Goal: Communication & Community: Answer question/provide support

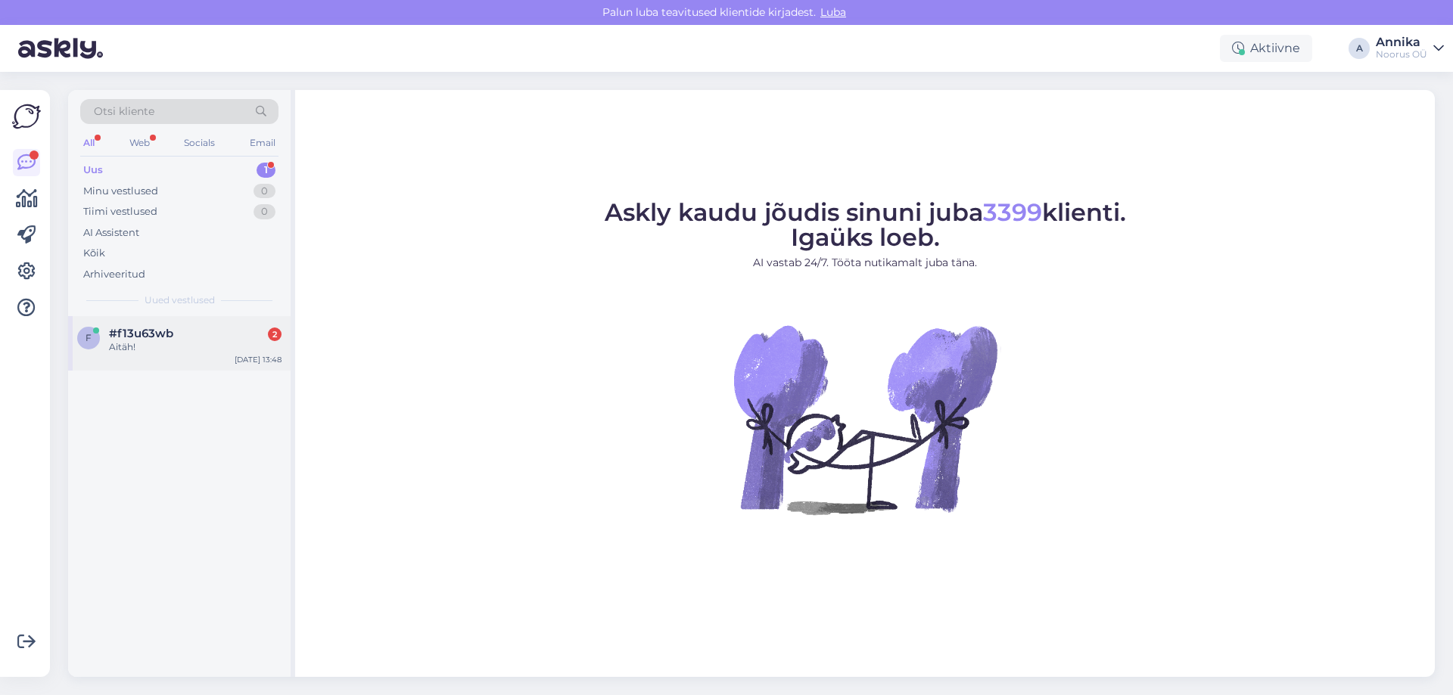
click at [256, 336] on div "#f13u63wb 2" at bounding box center [195, 334] width 173 height 14
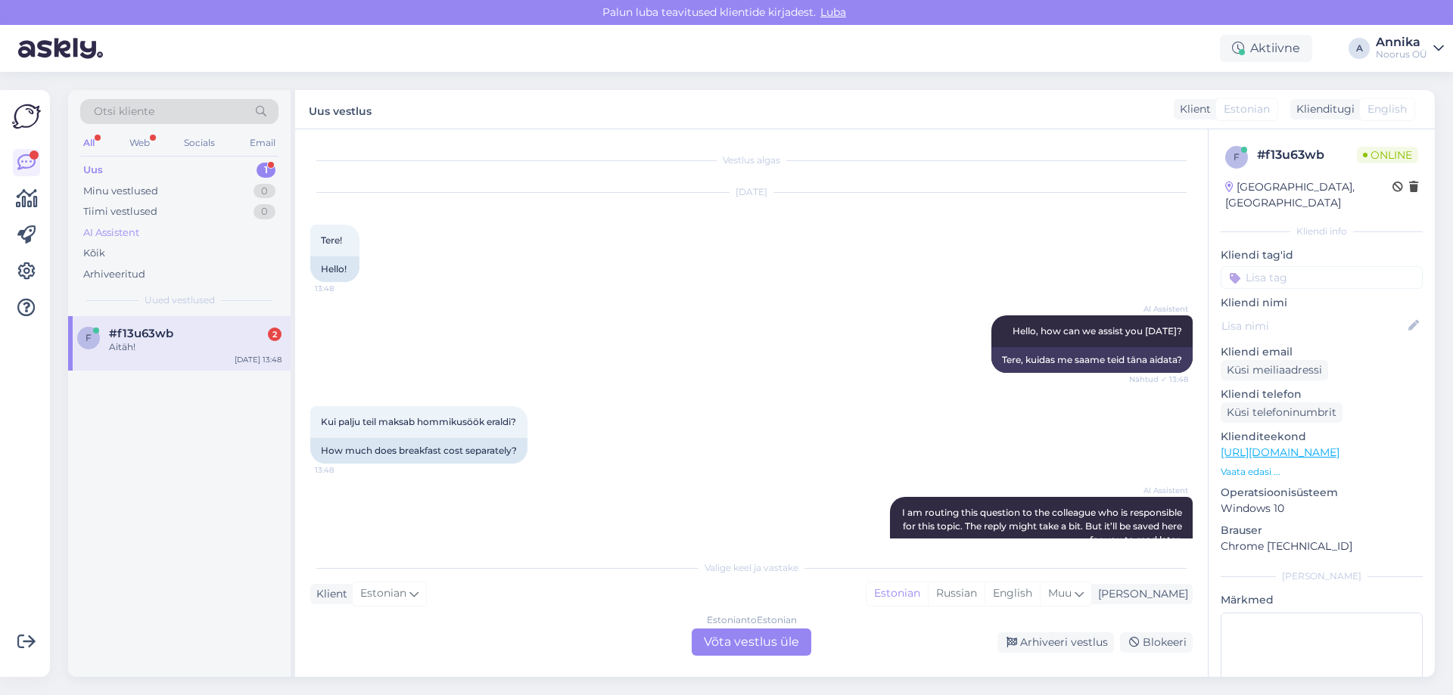
scroll to position [178, 0]
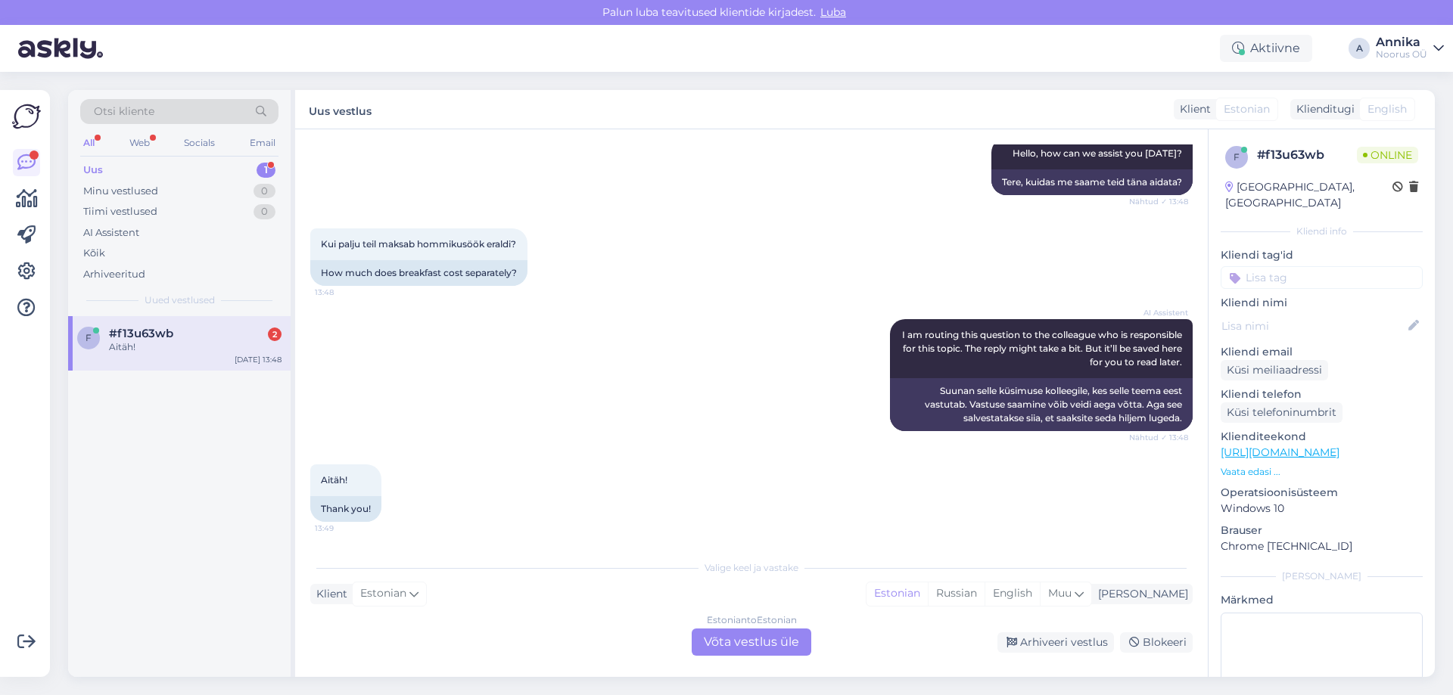
click at [642, 476] on div "Aitäh! 13:49 Thank you!" at bounding box center [751, 493] width 882 height 91
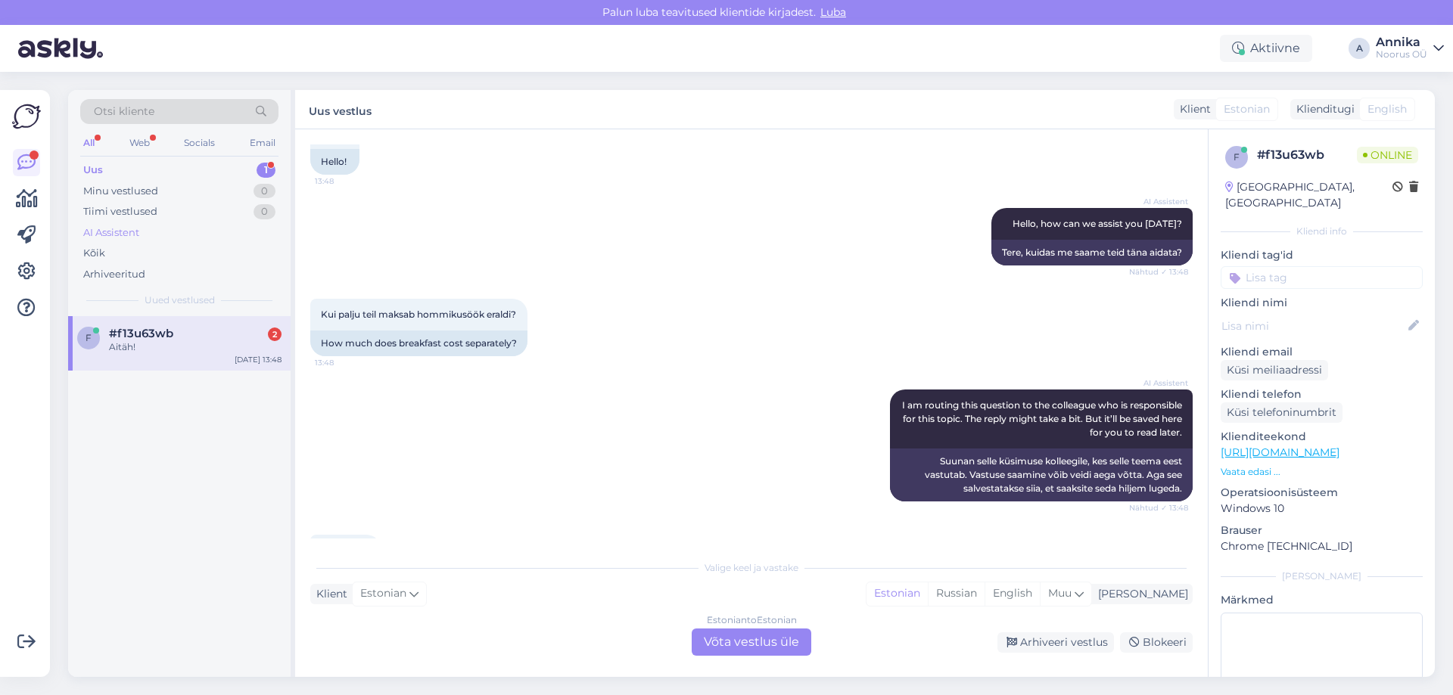
scroll to position [26, 0]
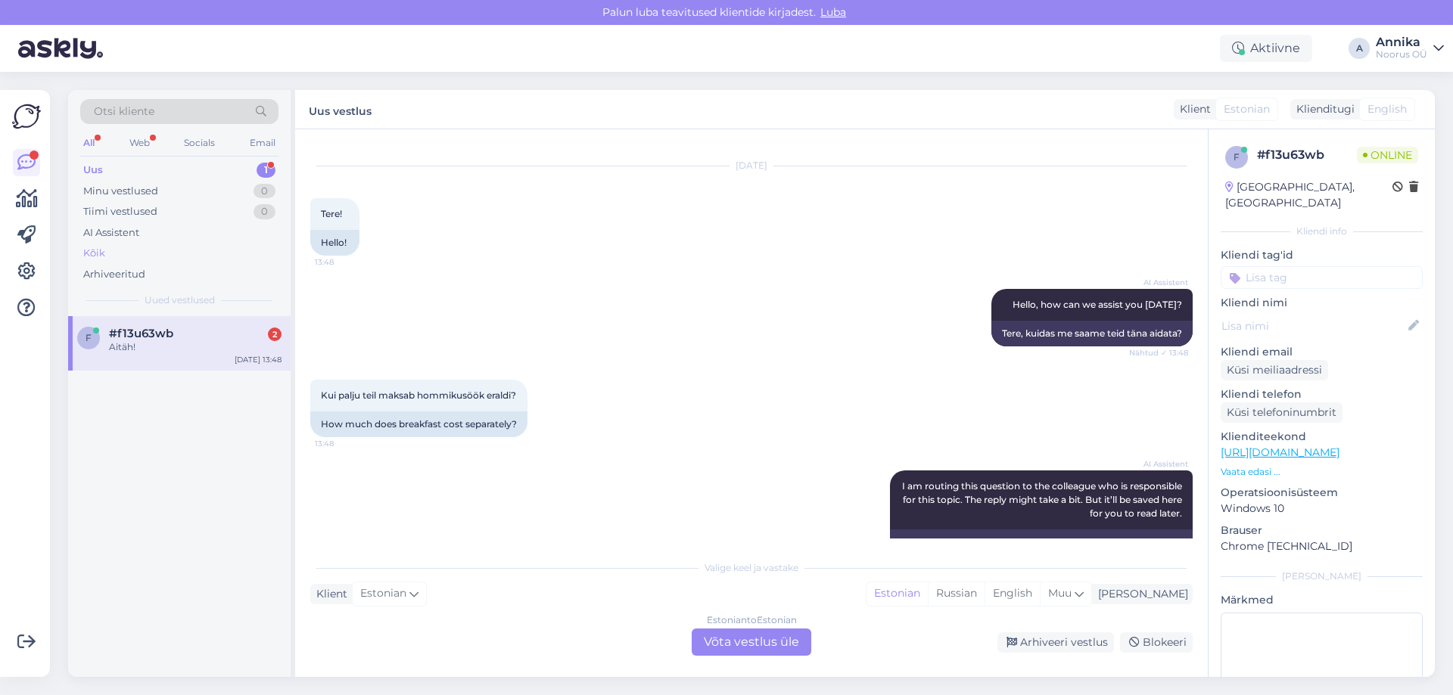
click at [160, 254] on div "Kõik" at bounding box center [179, 253] width 198 height 21
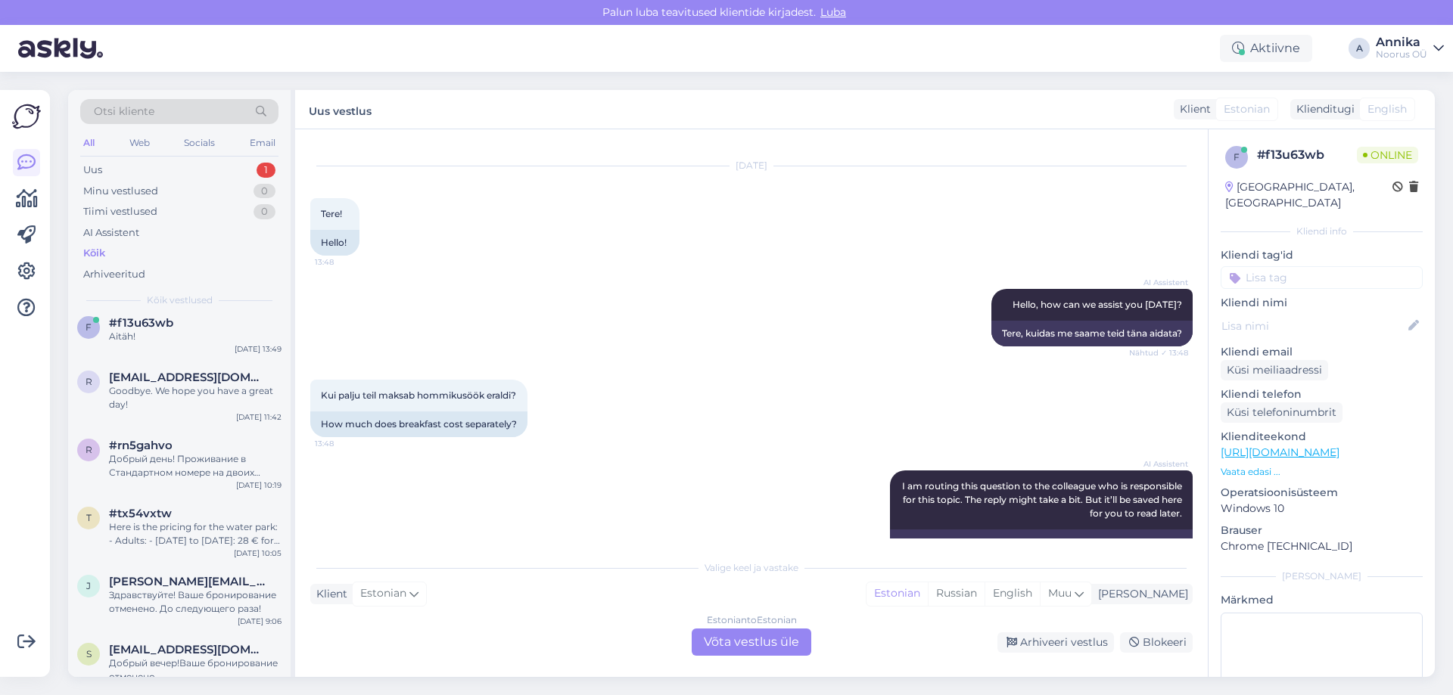
scroll to position [0, 0]
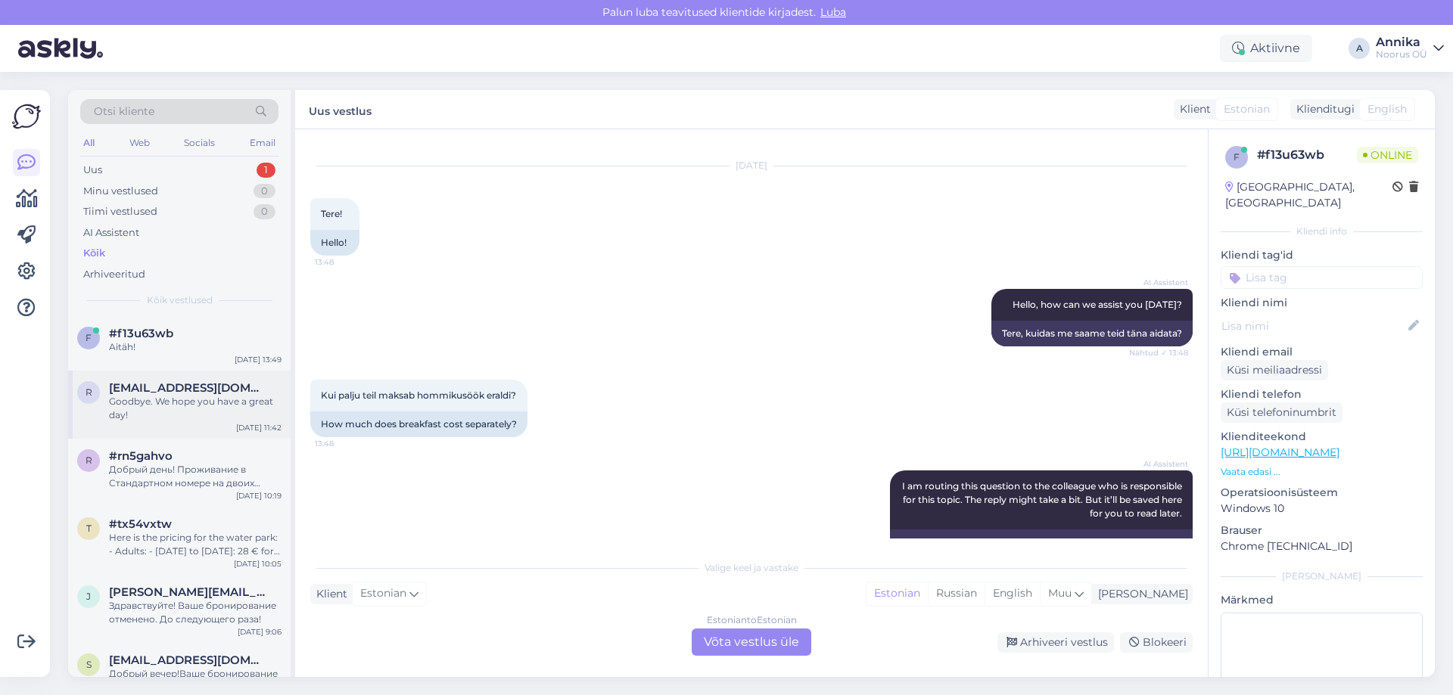
click at [172, 403] on div "Goodbye. We hope you have a great day!" at bounding box center [195, 408] width 173 height 27
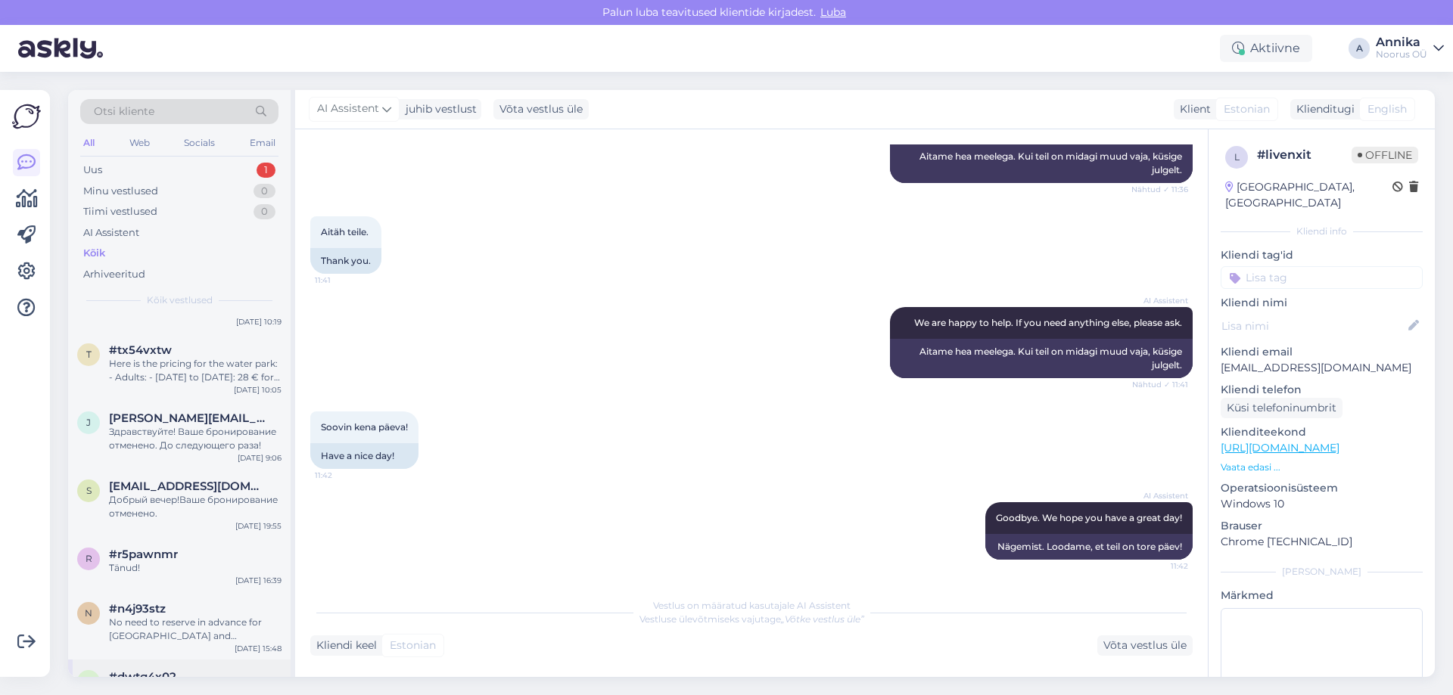
scroll to position [378, 0]
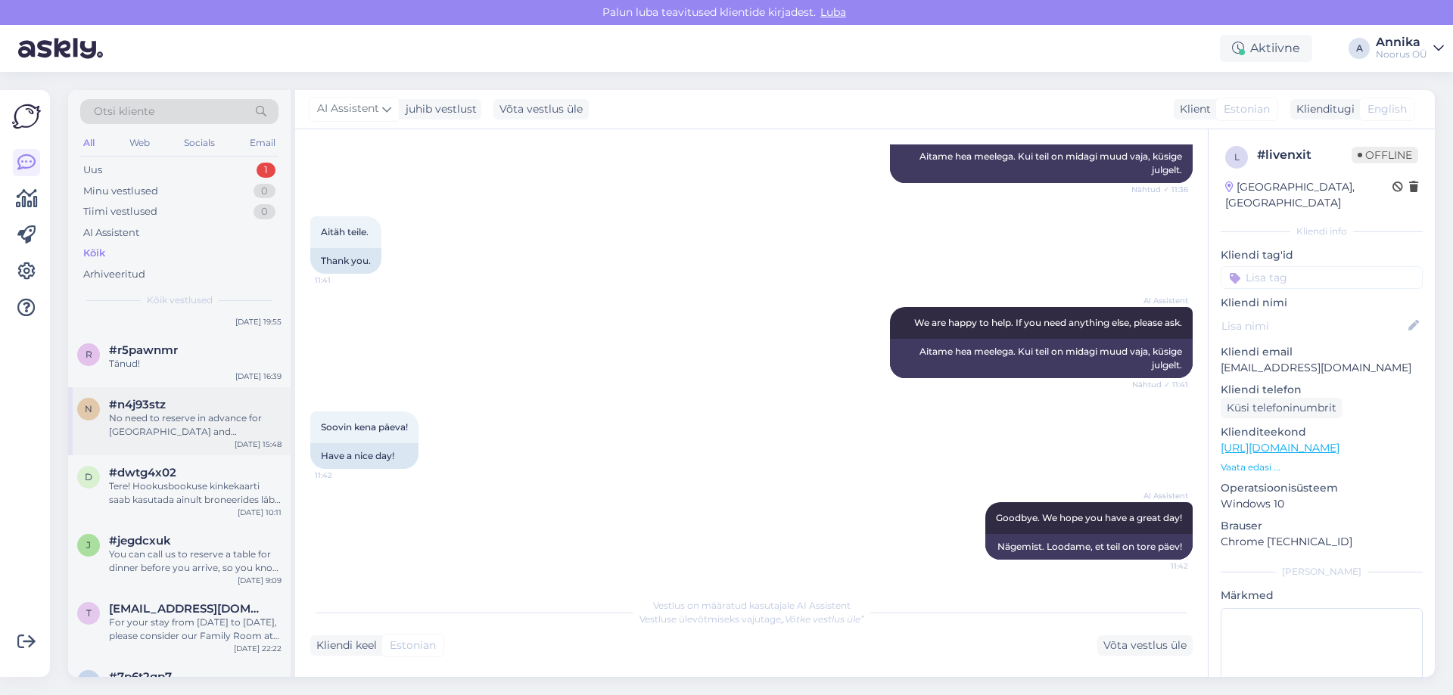
click at [183, 408] on div "#n4j93stz" at bounding box center [195, 405] width 173 height 14
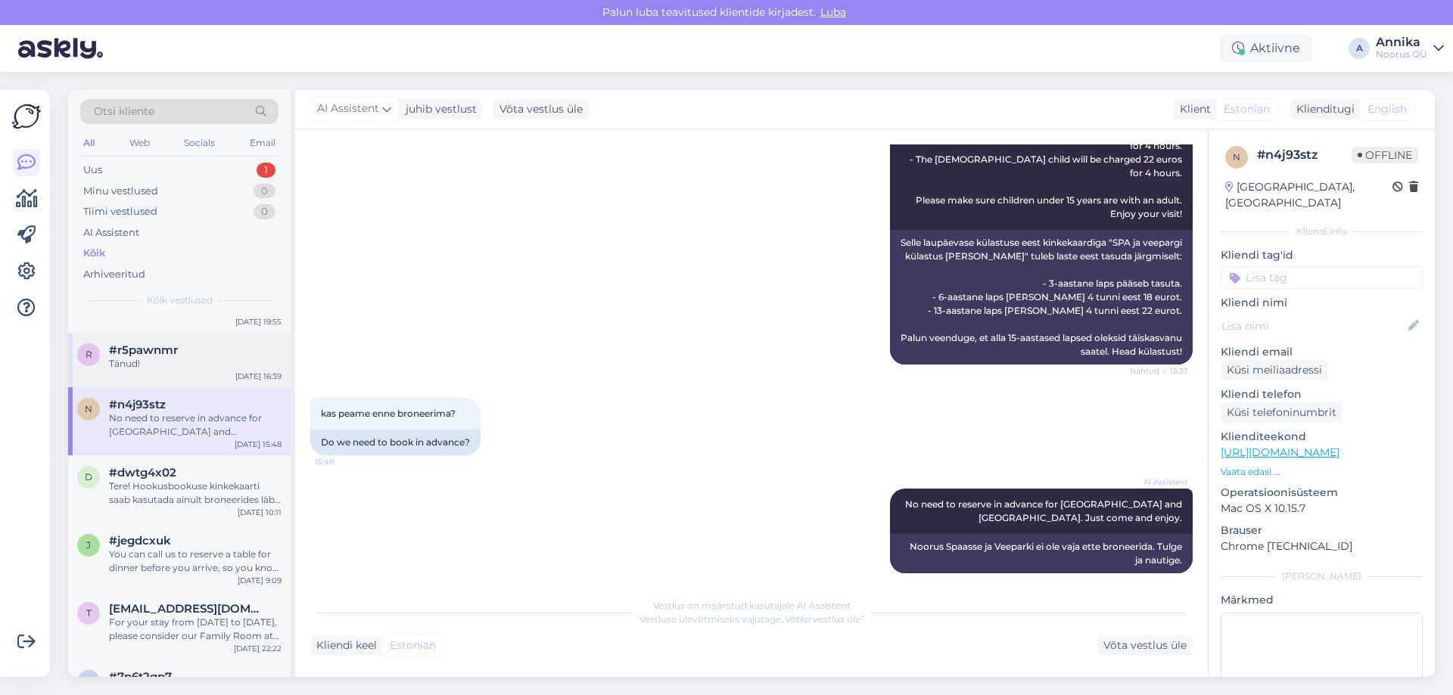
click at [164, 355] on span "#r5pawnmr" at bounding box center [143, 351] width 69 height 14
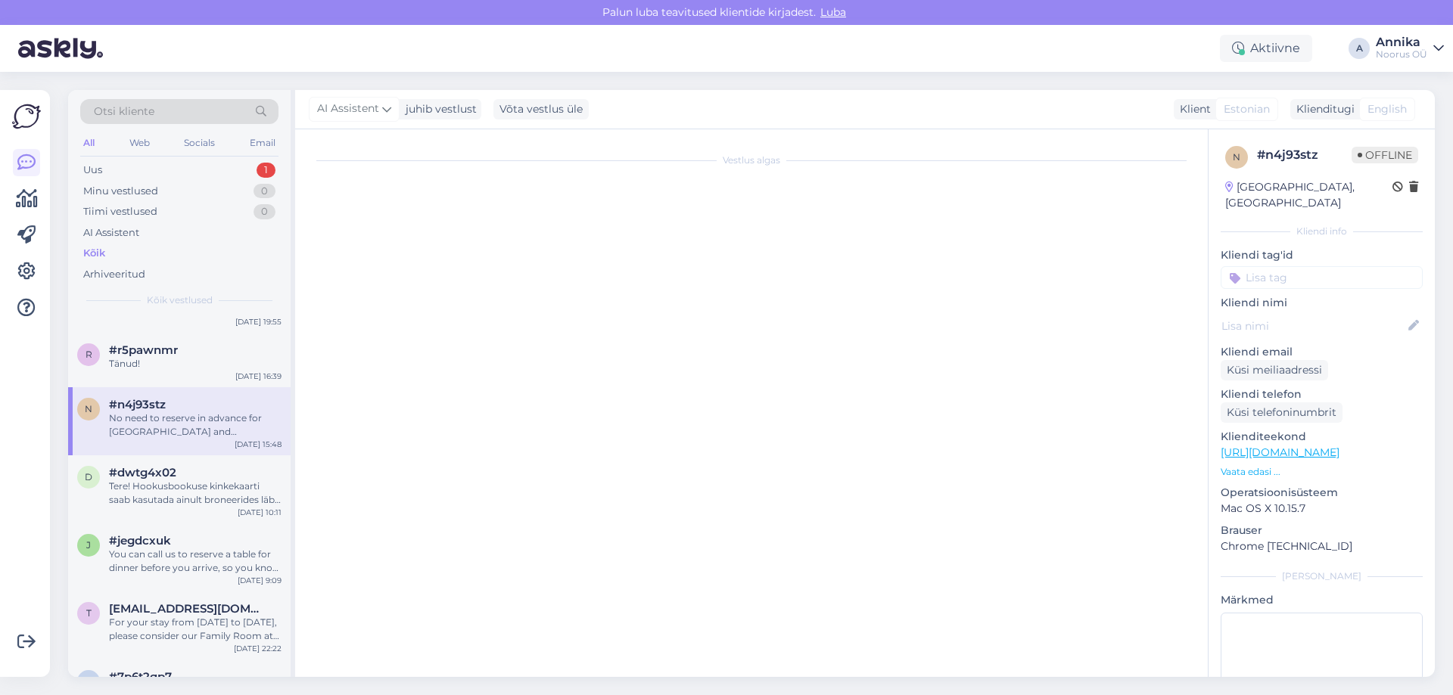
scroll to position [715, 0]
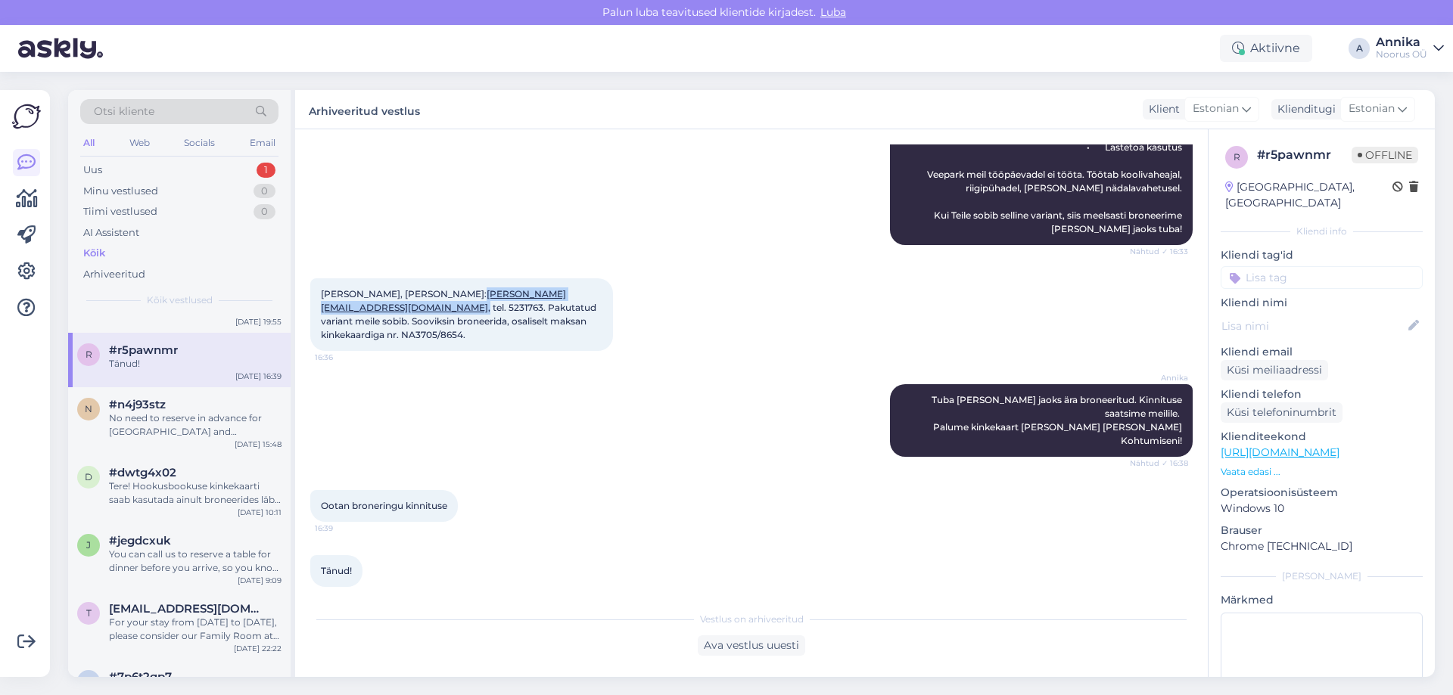
drag, startPoint x: 599, startPoint y: 294, endPoint x: 447, endPoint y: 294, distance: 152.1
click at [447, 294] on span "Aleksandr Bogarinov, meil: aleksandr.bogarinov@gmail.com , tel. 5231763. Pakuta…" at bounding box center [460, 314] width 278 height 52
copy span "aleksandr.bogarinov@gmail.com ,"
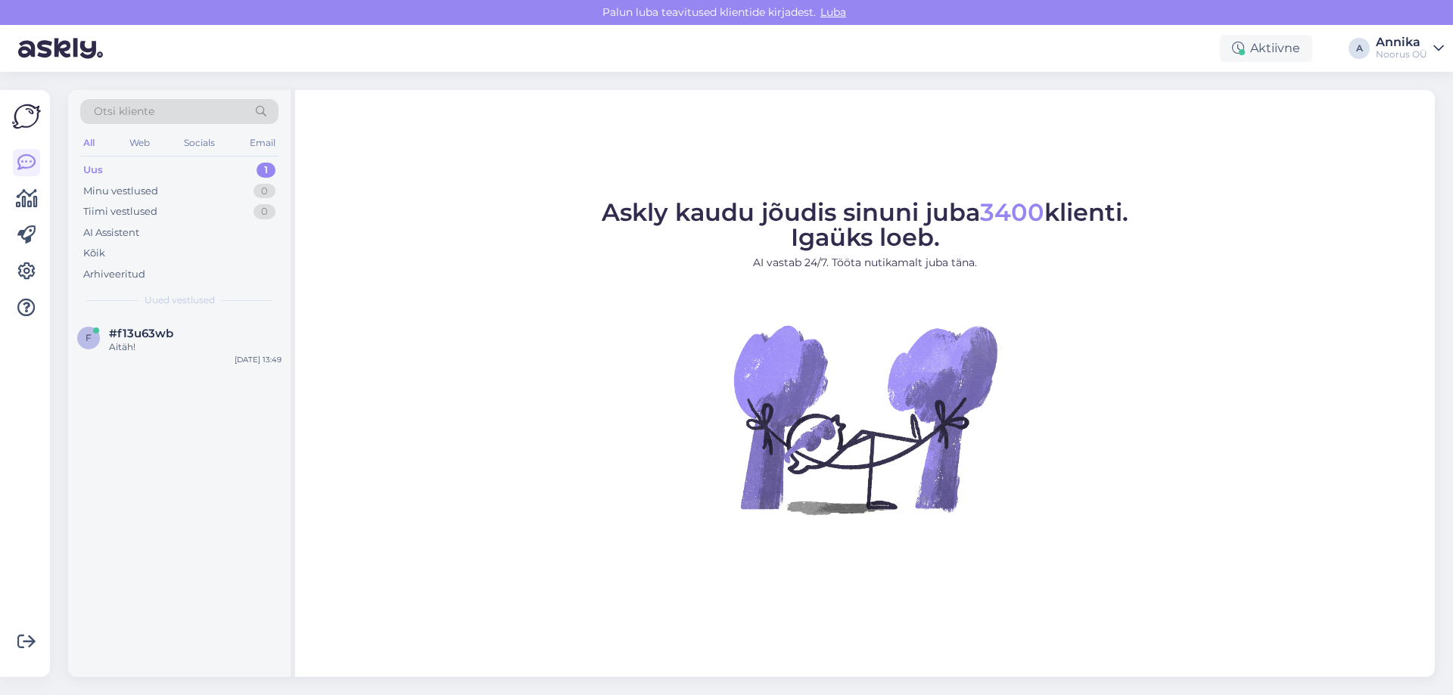
click at [126, 396] on div "f #f13u63wb Aitäh! [DATE] 13:49" at bounding box center [179, 496] width 222 height 361
drag, startPoint x: 142, startPoint y: 344, endPoint x: 239, endPoint y: 396, distance: 110.0
click at [143, 343] on div "Aitäh!" at bounding box center [195, 348] width 173 height 14
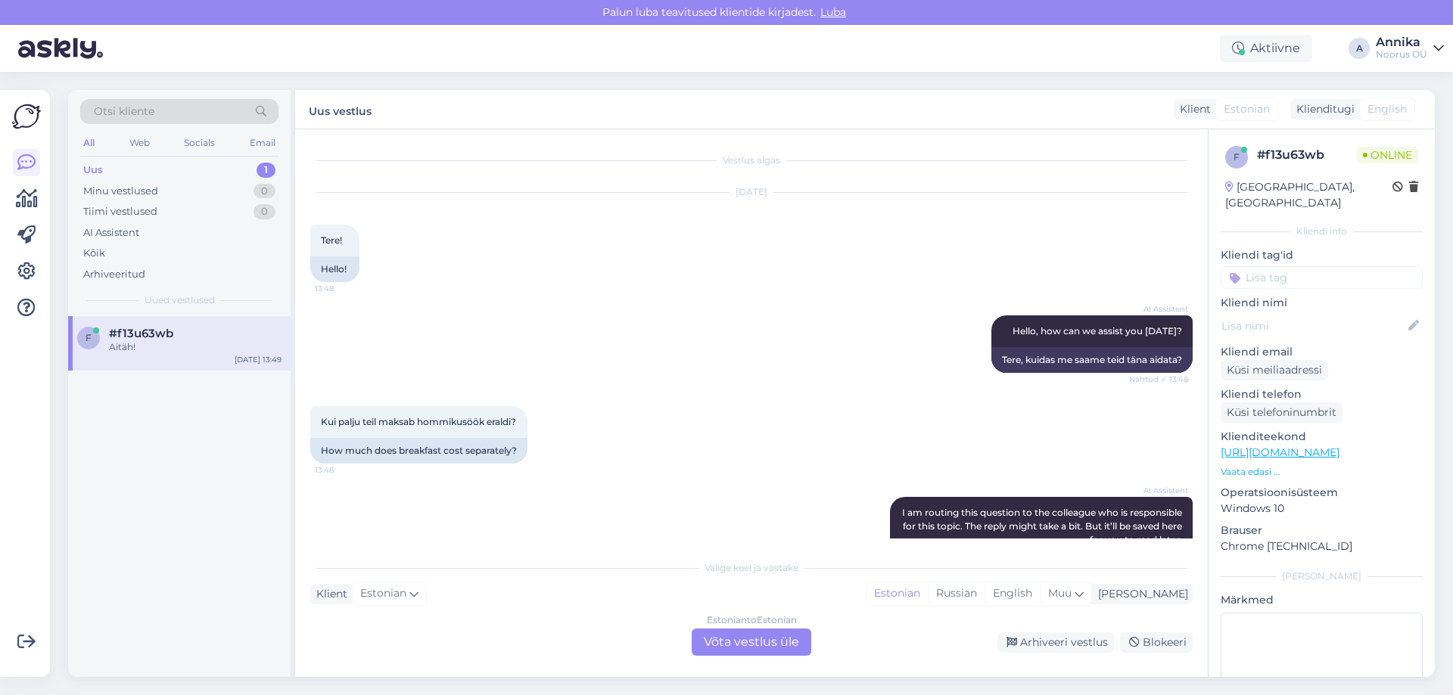
scroll to position [178, 0]
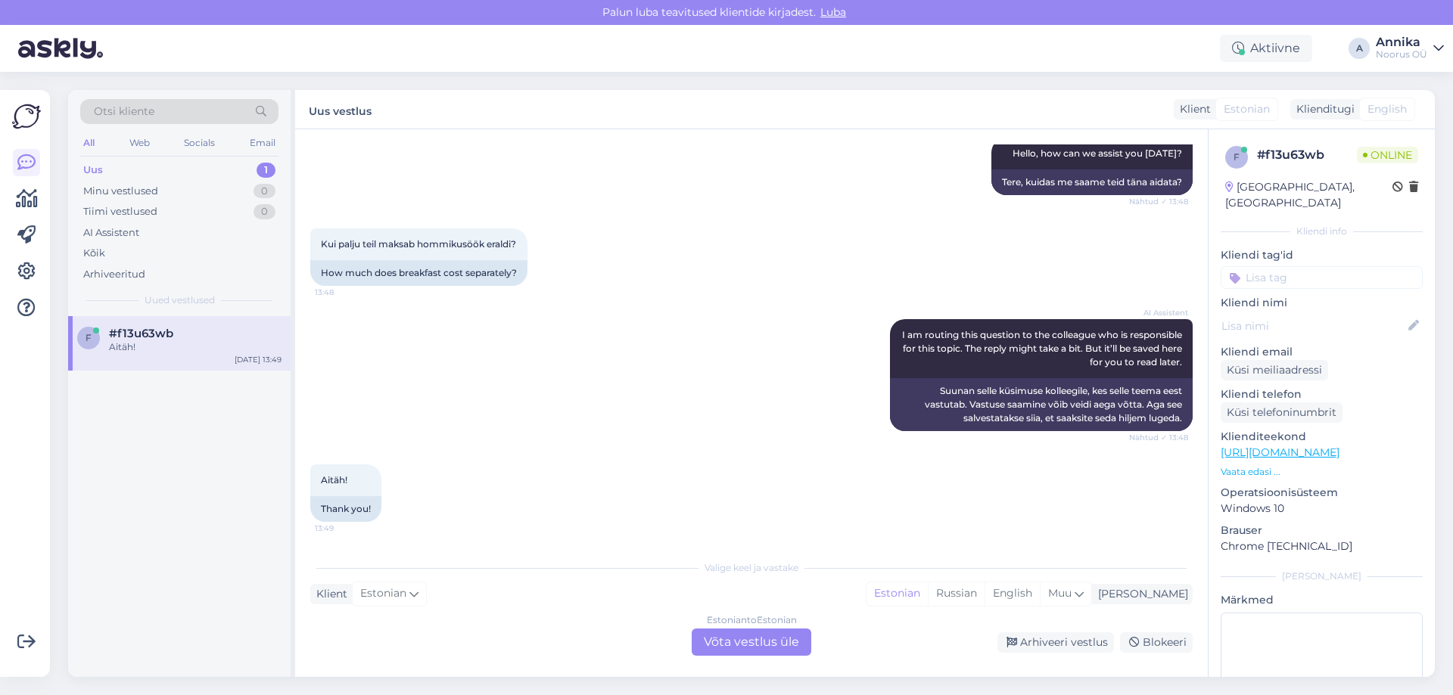
click at [749, 643] on div "Estonian to Estonian Võta vestlus üle" at bounding box center [752, 642] width 120 height 27
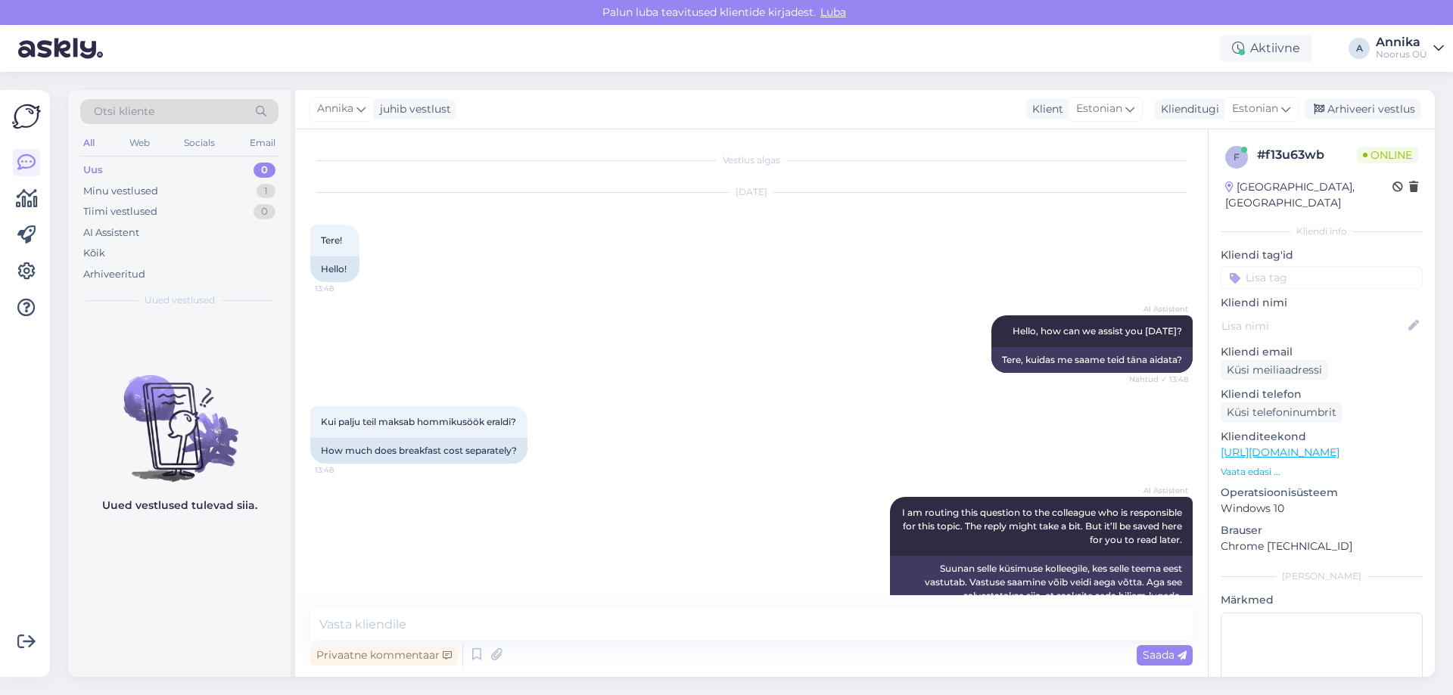
scroll to position [121, 0]
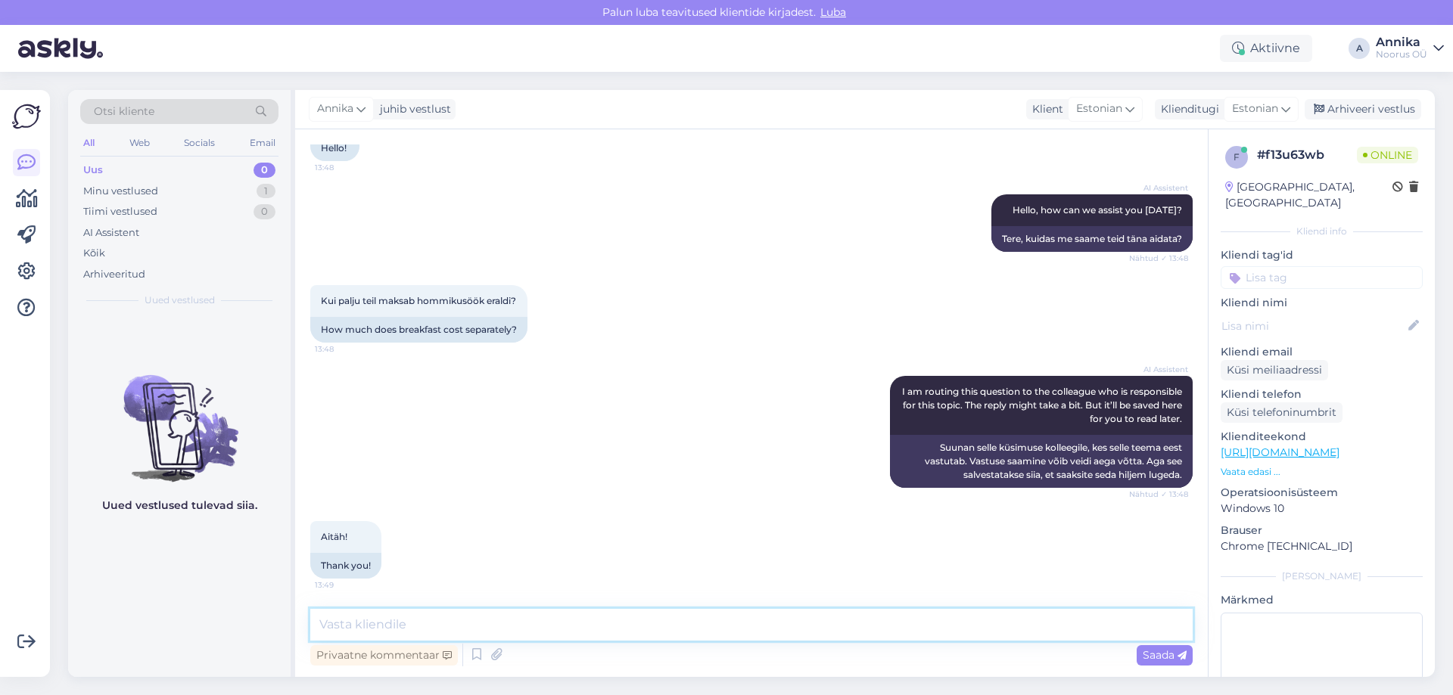
click at [776, 629] on textarea at bounding box center [751, 625] width 882 height 32
type textarea "Tere! Hommikusöök maksab 10 eurot."
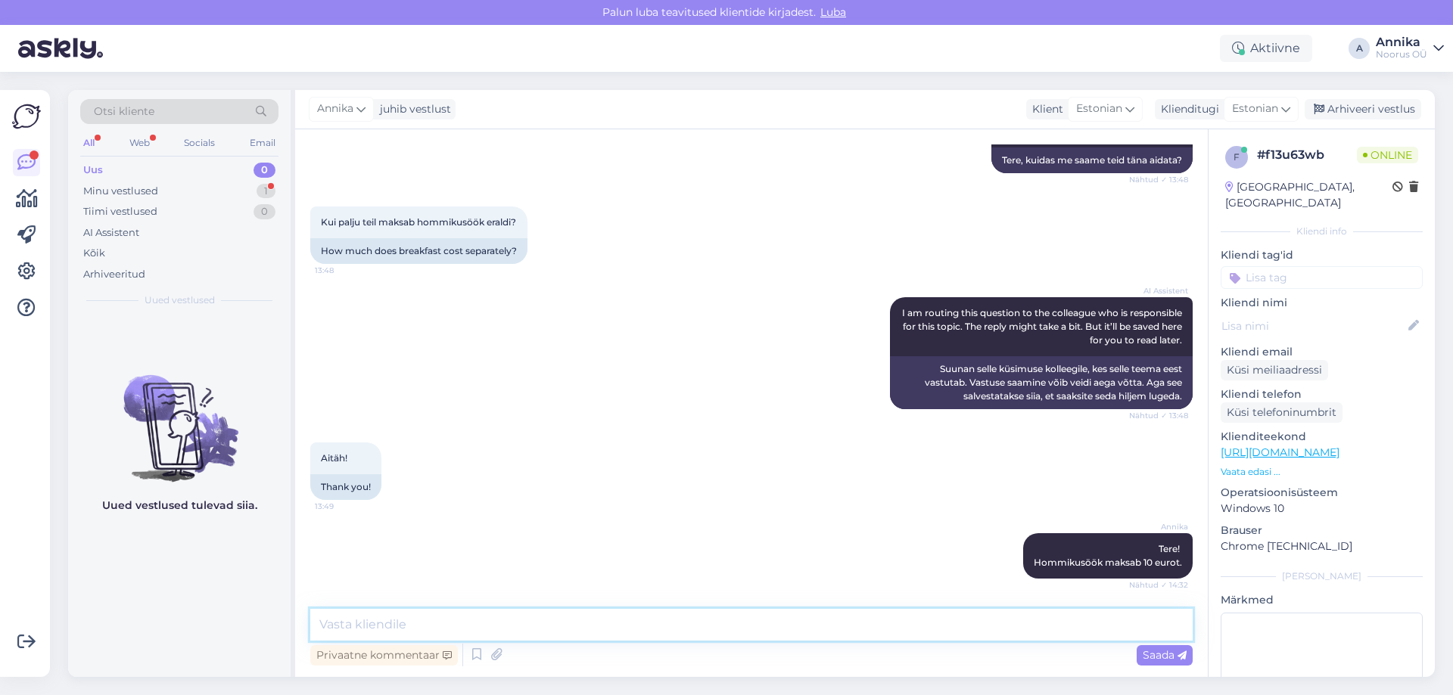
scroll to position [344, 0]
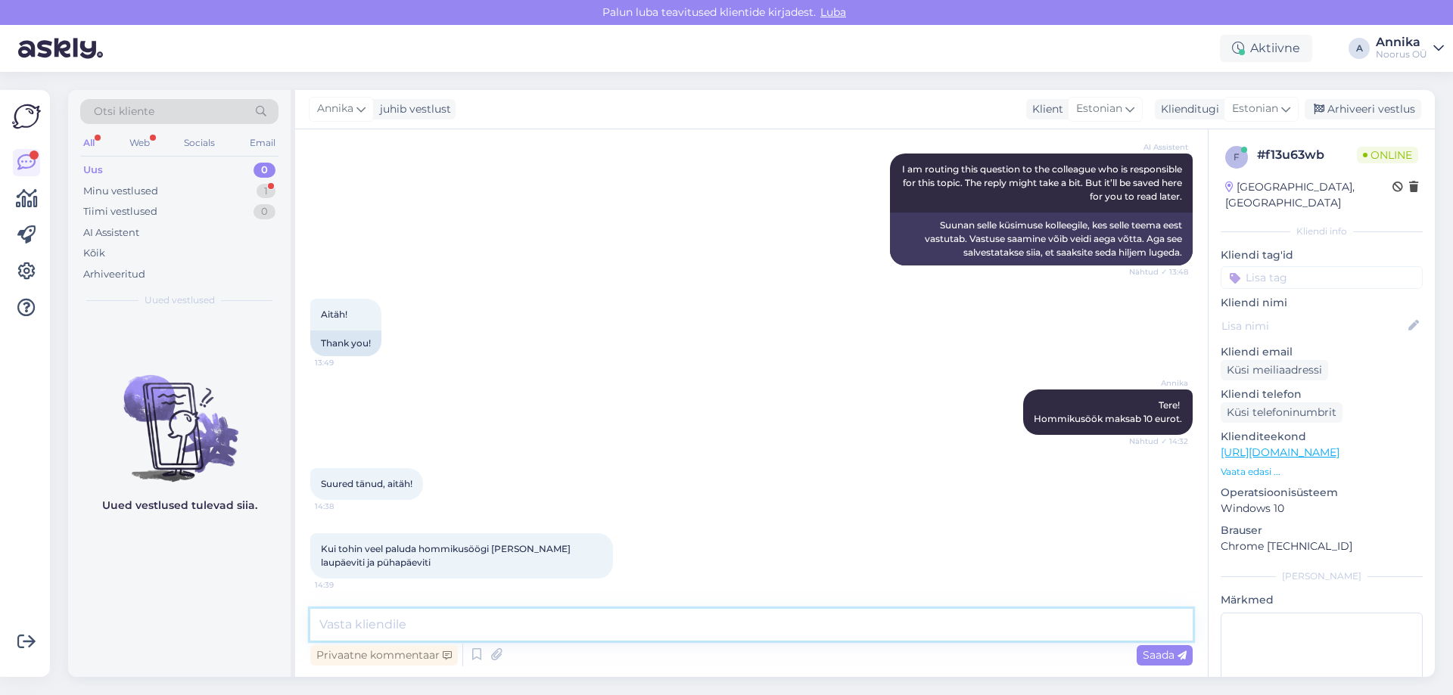
click at [468, 619] on textarea at bounding box center [751, 625] width 882 height 32
click at [473, 619] on textarea at bounding box center [751, 625] width 882 height 32
type textarea "t"
type textarea "T"
type textarea "I"
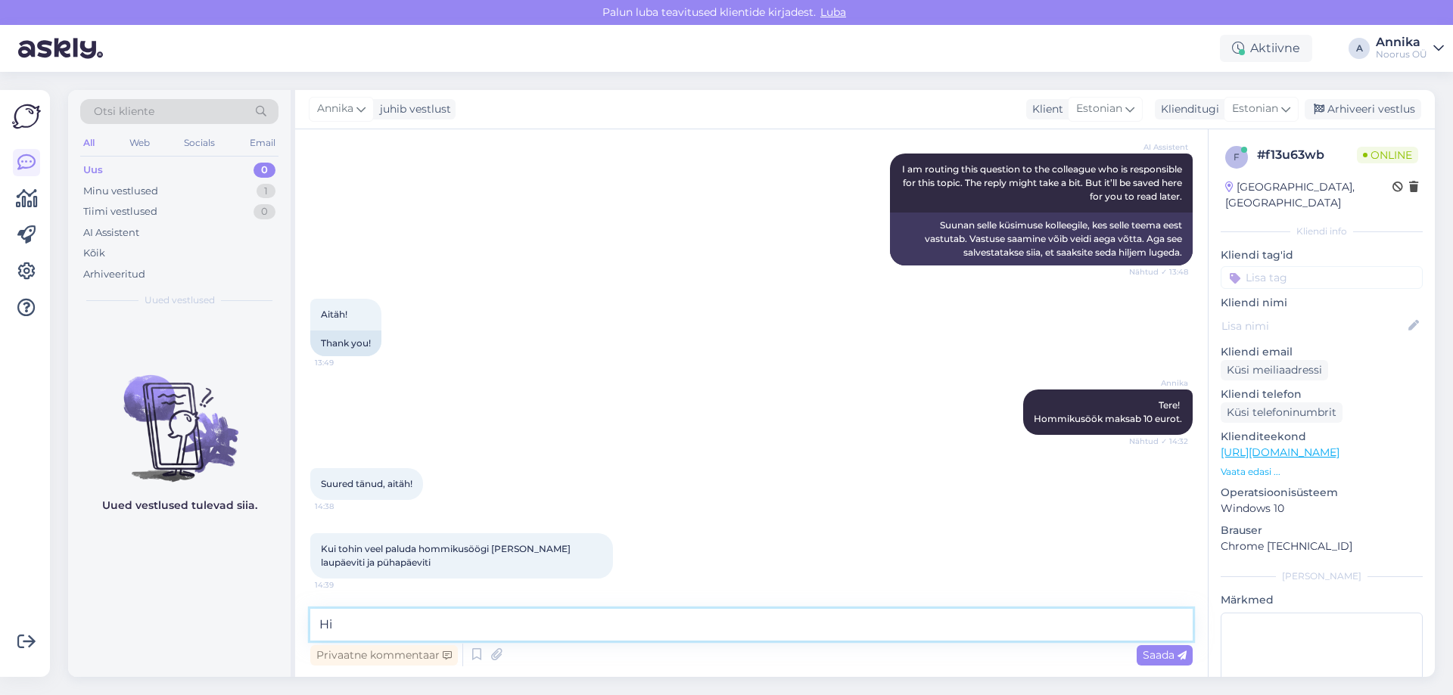
type textarea "H"
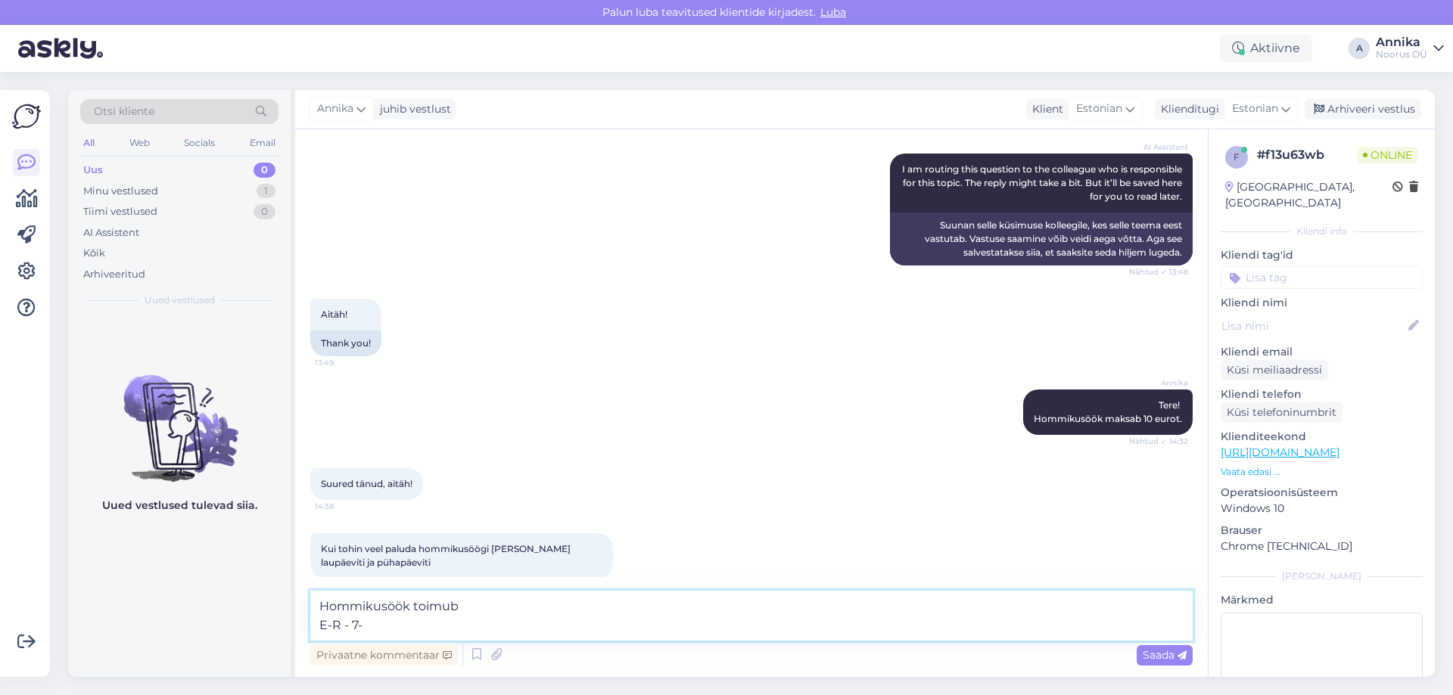
click at [491, 615] on textarea "Hommikusöök toimub E-R - 7-" at bounding box center [751, 616] width 882 height 50
click at [494, 625] on textarea "Hommikusöök toimub E-R - 7-" at bounding box center [751, 616] width 882 height 50
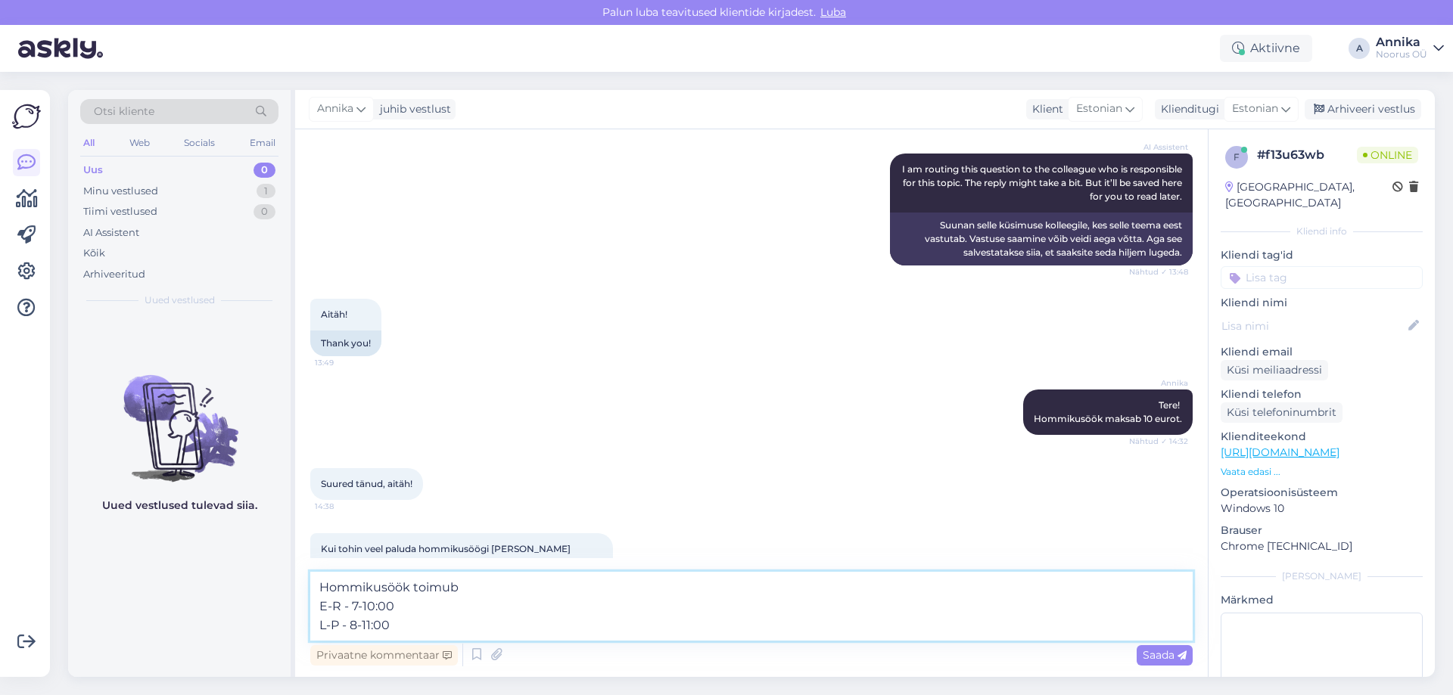
type textarea "Hommikusöök toimub E-R - 7-10:00 L-P - 8-11:00"
click at [569, 620] on textarea "Hommikusöök toimub E-R - 7-10:00 L-P - 8-11:00" at bounding box center [751, 606] width 882 height 69
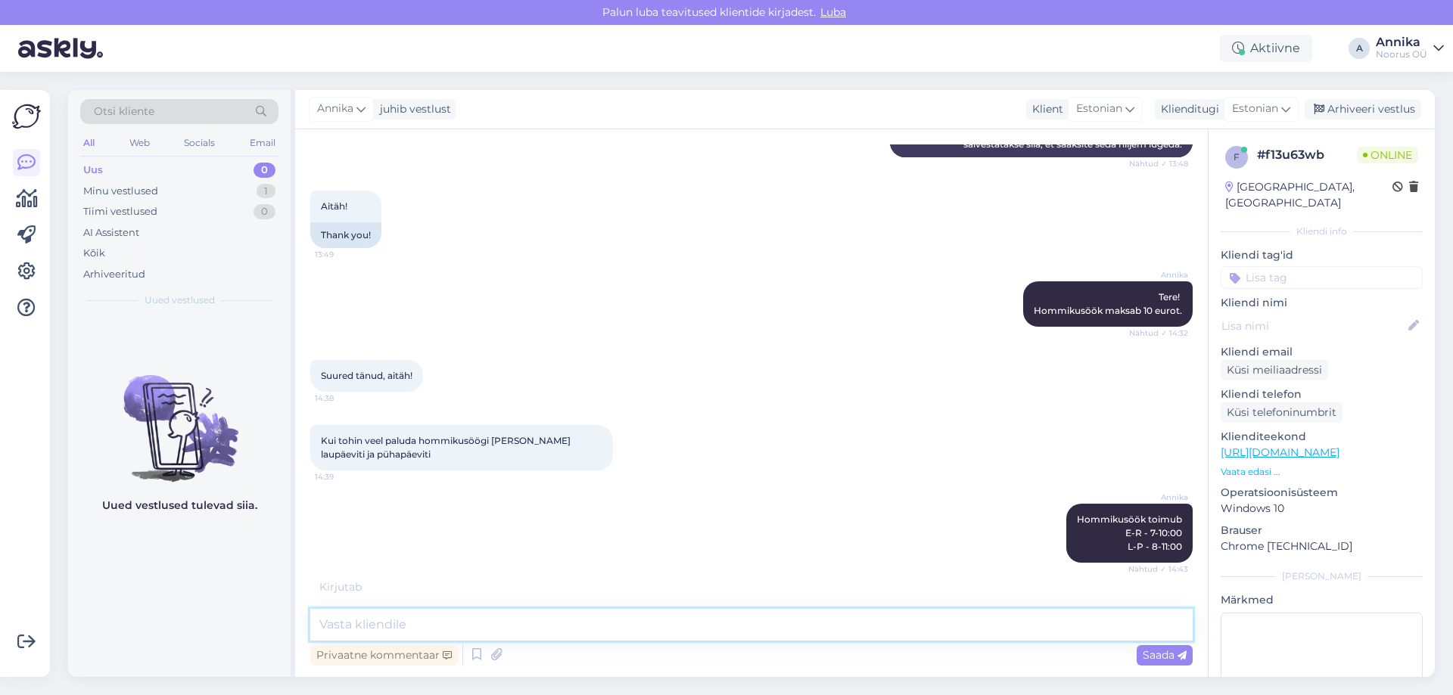
scroll to position [501, 0]
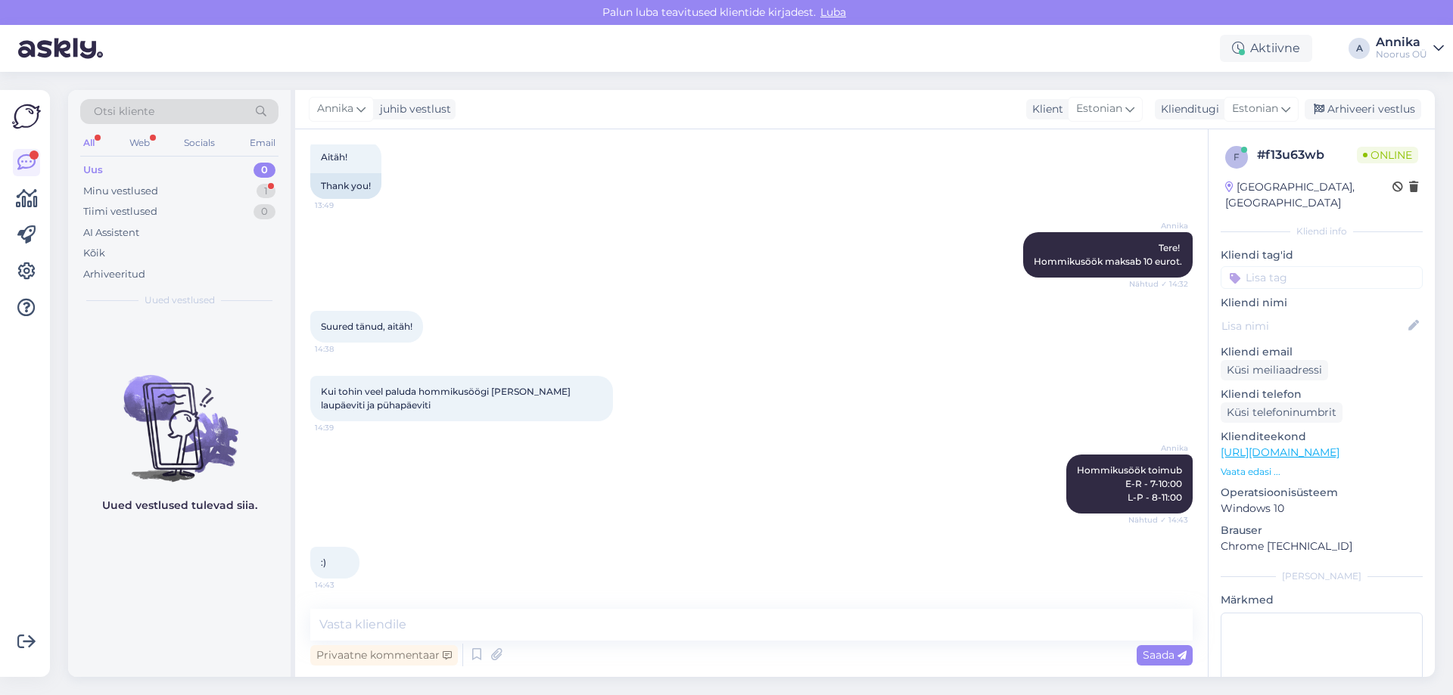
drag, startPoint x: 828, startPoint y: 351, endPoint x: 845, endPoint y: 343, distance: 19.3
click at [836, 347] on div "Suured tänud, aitäh! 14:38" at bounding box center [751, 326] width 882 height 65
click at [1333, 108] on div "Arhiveeri vestlus" at bounding box center [1363, 109] width 117 height 20
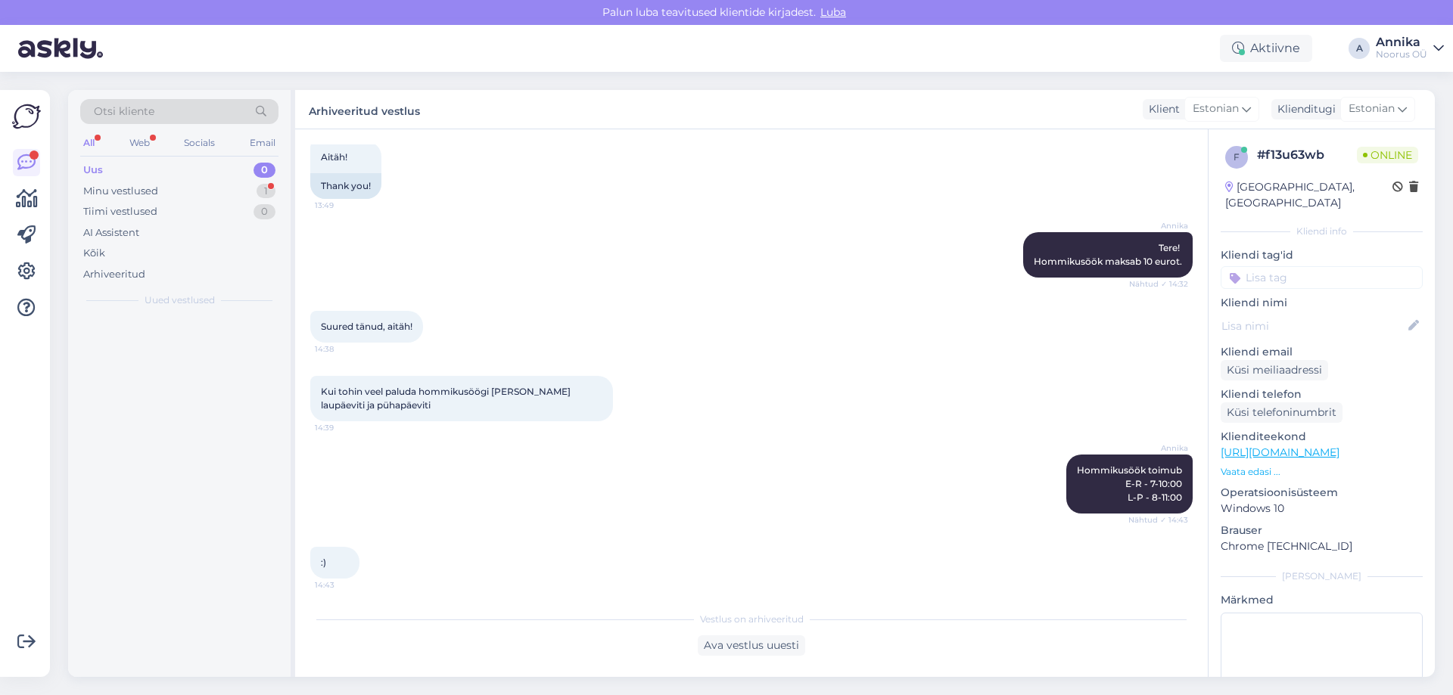
scroll to position [506, 0]
